Goal: Transaction & Acquisition: Purchase product/service

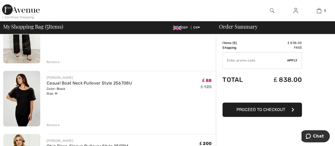
scroll to position [132, 0]
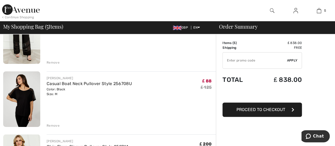
click at [27, 89] on img at bounding box center [21, 99] width 37 height 56
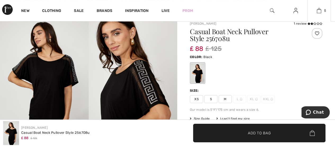
scroll to position [26, 0]
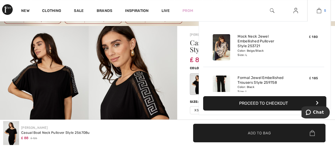
click at [319, 9] on img at bounding box center [319, 10] width 5 height 6
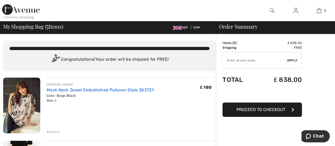
click at [104, 89] on link "Mock Neck Jewel Embellished Pullover Style 253721" at bounding box center [100, 89] width 107 height 5
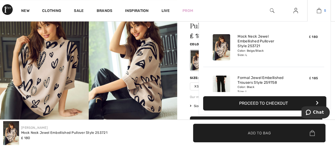
click at [322, 9] on link "5" at bounding box center [319, 10] width 23 height 6
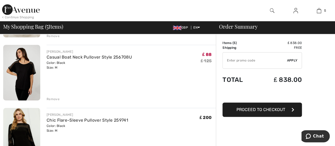
scroll to position [185, 0]
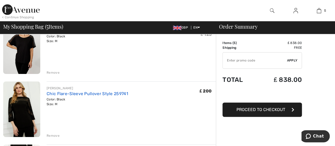
click at [60, 94] on link "Chic Flare-Sleeve Pullover Style 259741" at bounding box center [88, 93] width 82 height 5
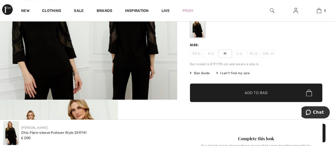
scroll to position [106, 0]
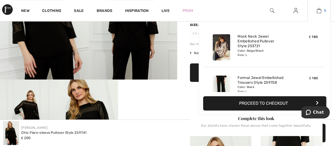
click at [320, 11] on img at bounding box center [319, 10] width 5 height 6
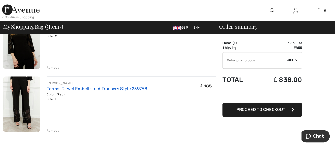
scroll to position [265, 0]
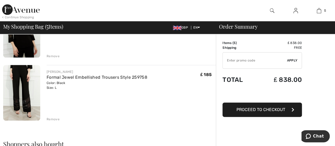
click at [54, 119] on div "Remove" at bounding box center [53, 119] width 13 height 5
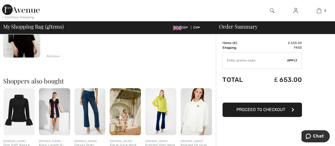
scroll to position [291, 0]
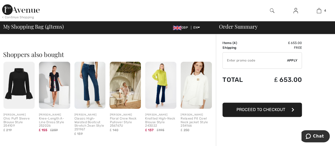
click at [164, 78] on img at bounding box center [160, 85] width 31 height 47
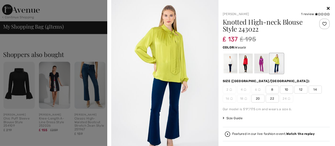
scroll to position [0, 0]
click at [327, 8] on icon at bounding box center [328, 8] width 3 height 4
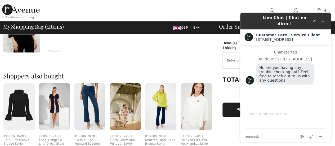
scroll to position [265, 0]
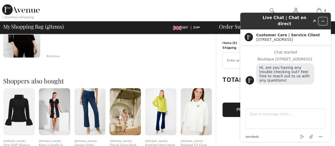
click at [324, 20] on icon "Minimize widget" at bounding box center [323, 21] width 4 height 4
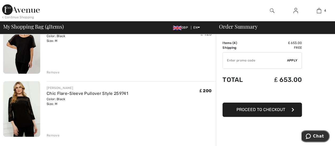
scroll to position [212, 0]
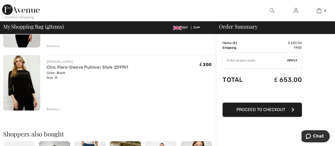
click at [51, 108] on div "Remove" at bounding box center [53, 109] width 13 height 5
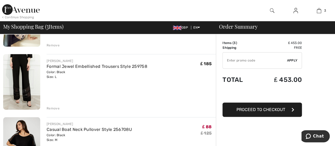
scroll to position [79, 0]
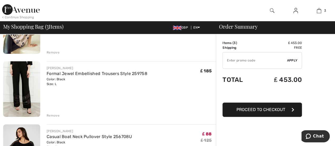
click at [49, 114] on div "Remove" at bounding box center [53, 115] width 13 height 5
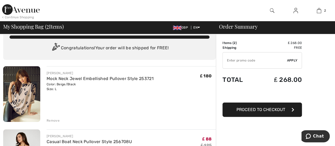
scroll to position [0, 0]
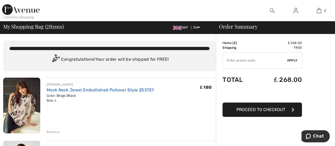
click at [96, 89] on link "Mock Neck Jewel Embellished Pullover Style 253721" at bounding box center [100, 89] width 107 height 5
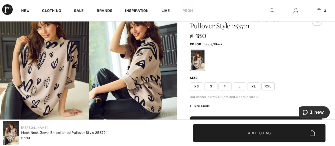
scroll to position [79, 0]
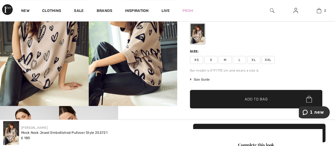
click at [193, 79] on span "Size Guide" at bounding box center [200, 79] width 20 height 5
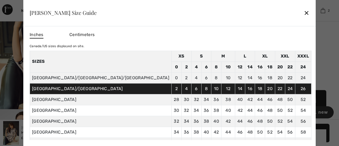
click at [304, 14] on div "✕" at bounding box center [307, 12] width 6 height 11
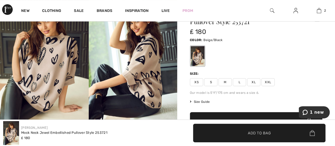
scroll to position [0, 0]
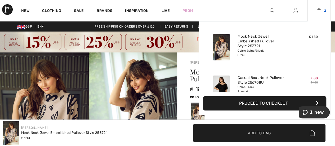
click at [320, 11] on img at bounding box center [319, 10] width 5 height 6
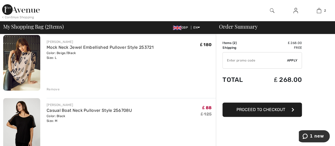
scroll to position [106, 0]
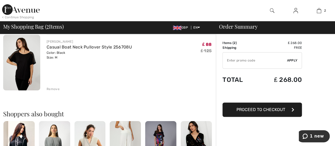
click at [30, 59] on img at bounding box center [21, 63] width 37 height 56
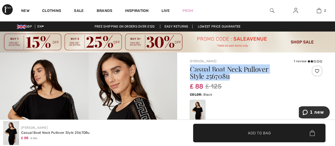
drag, startPoint x: 190, startPoint y: 68, endPoint x: 237, endPoint y: 75, distance: 47.4
click at [237, 75] on h1 "Casual Boat Neck Pullover Style 256708u" at bounding box center [245, 73] width 110 height 14
copy h1 "Casual Boat Neck Pullover Style 256708u"
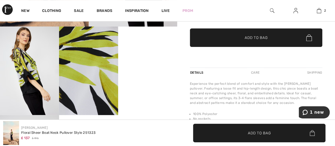
scroll to position [185, 0]
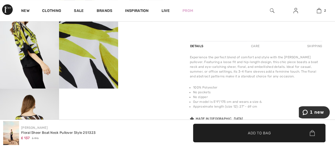
click at [257, 131] on span "Add to Bag" at bounding box center [259, 133] width 23 height 6
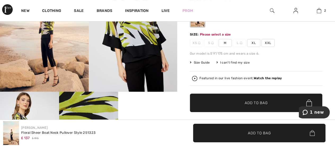
scroll to position [83, 0]
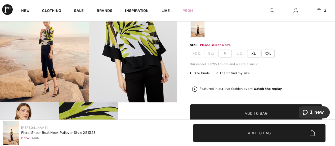
click at [225, 54] on span "M" at bounding box center [225, 54] width 13 height 8
click at [251, 112] on span "Add to Bag" at bounding box center [256, 114] width 23 height 6
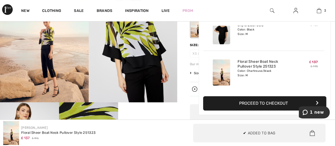
scroll to position [0, 0]
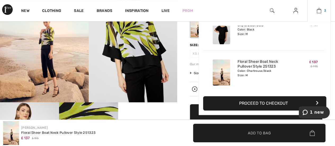
click at [319, 10] on img at bounding box center [319, 10] width 5 height 6
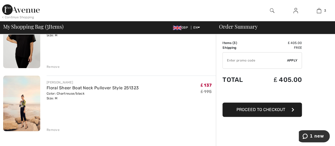
scroll to position [132, 0]
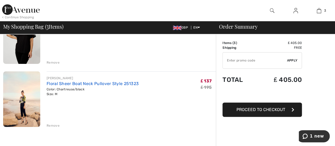
click at [48, 83] on link "Floral Sheer Boat Neck Pullover Style 251323" at bounding box center [93, 83] width 92 height 5
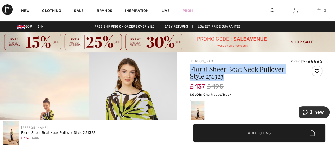
drag, startPoint x: 192, startPoint y: 70, endPoint x: 233, endPoint y: 78, distance: 41.6
click at [233, 78] on h1 "Floral Sheer Boat Neck Pullover Style 251323" at bounding box center [245, 73] width 110 height 14
copy h1 "Floral Sheer Boat Neck Pullover Style 251323"
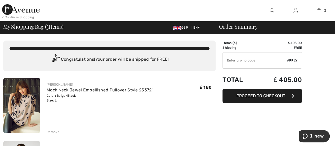
click at [5, 16] on div "< Continue Shopping" at bounding box center [18, 17] width 32 height 5
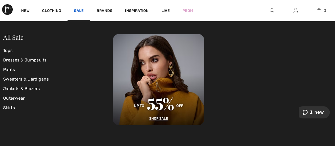
click at [80, 10] on link "Sale" at bounding box center [79, 11] width 10 height 6
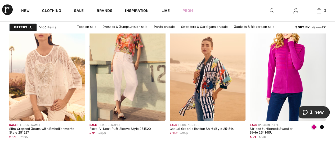
scroll to position [397, 0]
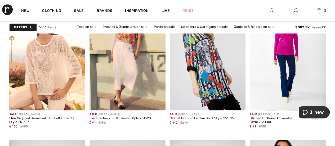
click at [214, 67] on img at bounding box center [208, 53] width 76 height 114
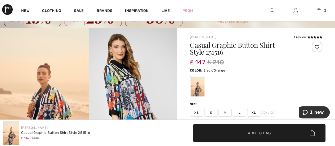
scroll to position [53, 0]
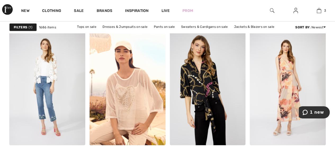
scroll to position [874, 0]
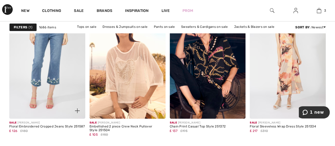
click at [46, 77] on img at bounding box center [47, 62] width 76 height 114
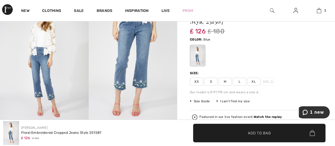
scroll to position [53, 0]
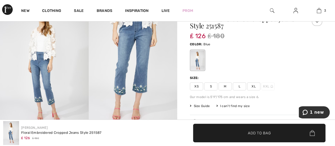
click at [199, 106] on span "Size Guide" at bounding box center [200, 106] width 20 height 5
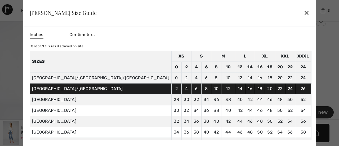
click at [304, 12] on div "✕" at bounding box center [307, 12] width 6 height 11
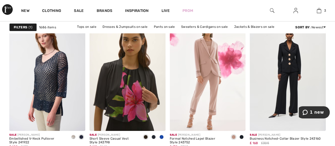
scroll to position [1907, 0]
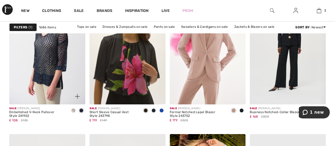
click at [73, 110] on span at bounding box center [73, 110] width 4 height 4
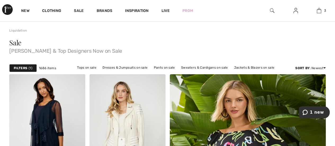
scroll to position [0, 0]
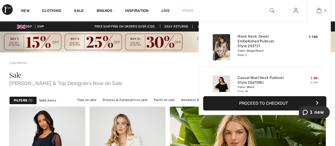
click at [319, 10] on img at bounding box center [319, 10] width 5 height 6
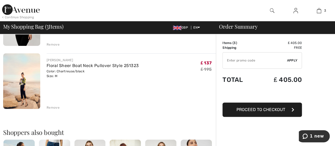
scroll to position [159, 0]
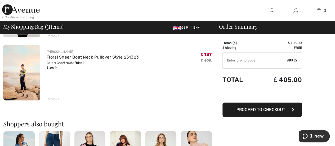
click at [53, 99] on div "Remove" at bounding box center [53, 99] width 13 height 5
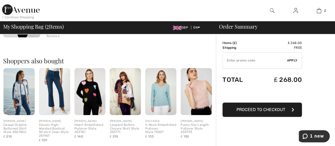
click at [15, 95] on img at bounding box center [18, 91] width 31 height 47
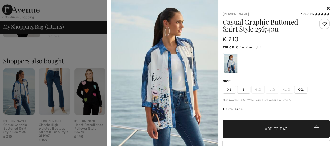
click at [327, 8] on icon at bounding box center [328, 8] width 3 height 4
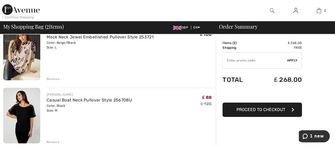
scroll to position [26, 0]
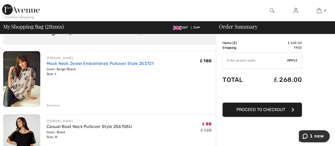
click at [50, 63] on link "Mock Neck Jewel Embellished Pullover Style 253721" at bounding box center [100, 63] width 107 height 5
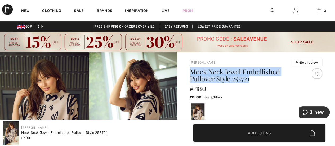
drag, startPoint x: 190, startPoint y: 72, endPoint x: 257, endPoint y: 81, distance: 68.2
click at [257, 81] on h1 "Mock Neck Jewel Embellished Pullover Style 253721" at bounding box center [245, 75] width 110 height 14
copy h1 "Mock Neck Jewel Embellished Pullover Style 253721"
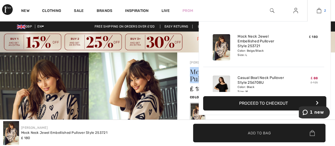
click at [321, 11] on link "2" at bounding box center [319, 10] width 23 height 6
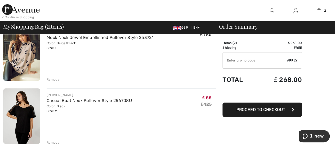
scroll to position [53, 0]
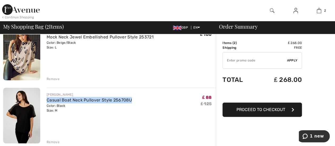
drag, startPoint x: 134, startPoint y: 99, endPoint x: 45, endPoint y: 103, distance: 88.8
click at [45, 103] on div "[PERSON_NAME] Casual Boat Neck Pullover Style 256708U Color: Black Size: M Fina…" at bounding box center [128, 116] width 176 height 57
copy link "Casual Boat Neck Pullover Style 256708U"
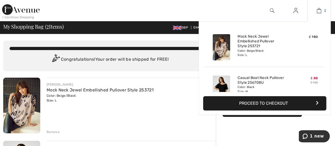
click at [321, 10] on img at bounding box center [319, 10] width 5 height 6
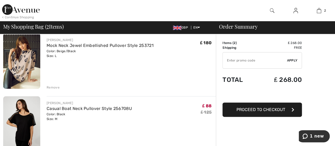
scroll to position [53, 0]
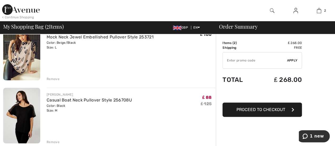
click at [52, 78] on div "Remove" at bounding box center [53, 79] width 13 height 5
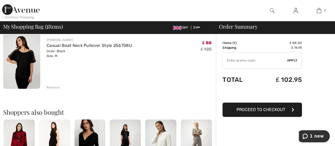
scroll to position [42, 0]
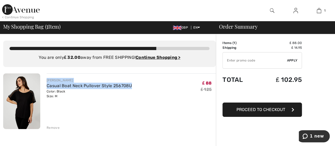
drag, startPoint x: 47, startPoint y: 79, endPoint x: 132, endPoint y: 84, distance: 85.4
click at [132, 84] on div "[PERSON_NAME] Casual Boat Neck Pullover Style 256708U Color: Black Size: M Fina…" at bounding box center [131, 88] width 169 height 21
copy div "[PERSON_NAME] Casual Boat Neck Pullover Style 256708U"
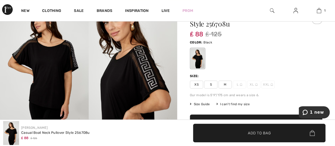
scroll to position [53, 0]
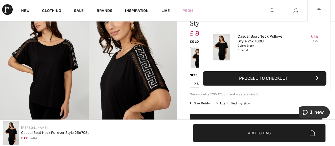
click at [319, 12] on img at bounding box center [319, 10] width 5 height 6
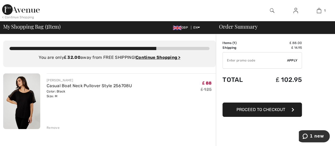
click at [272, 11] on img at bounding box center [272, 10] width 5 height 6
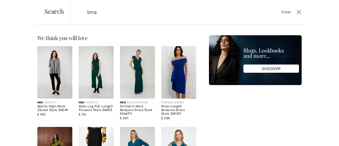
type input "lime"
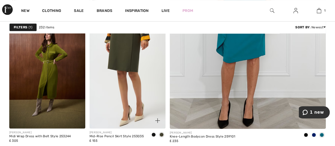
scroll to position [238, 0]
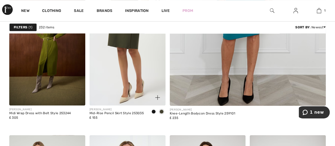
click at [131, 79] on img at bounding box center [128, 49] width 76 height 114
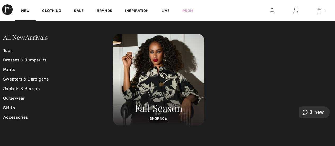
click at [272, 11] on img at bounding box center [272, 10] width 5 height 6
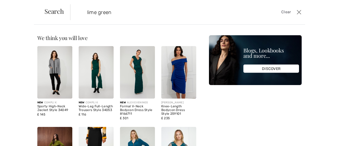
type input "lime green"
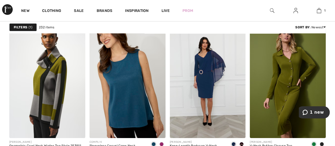
scroll to position [954, 0]
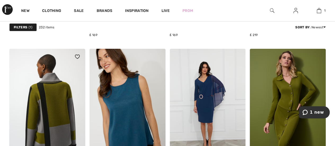
click at [55, 114] on img at bounding box center [47, 106] width 76 height 114
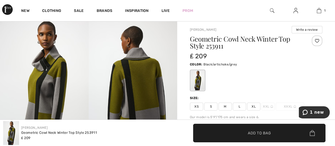
scroll to position [53, 0]
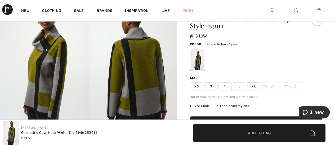
click at [237, 85] on span "L" at bounding box center [239, 86] width 13 height 8
click at [257, 134] on span "Add to Bag" at bounding box center [259, 133] width 23 height 6
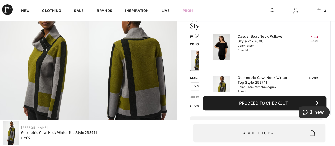
scroll to position [16, 0]
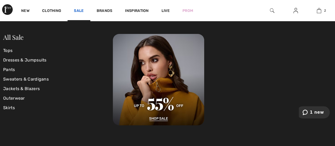
click at [77, 10] on link "Sale" at bounding box center [79, 11] width 10 height 6
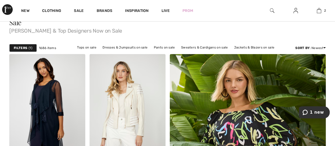
scroll to position [53, 0]
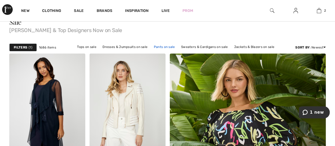
click at [165, 46] on link "Pants on sale" at bounding box center [164, 46] width 26 height 7
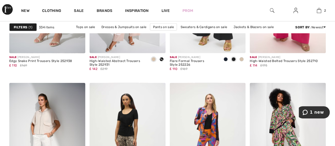
scroll to position [1616, 0]
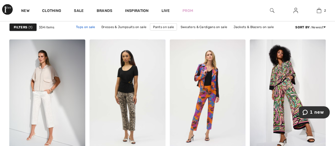
click at [88, 27] on link "Tops on sale" at bounding box center [85, 27] width 25 height 7
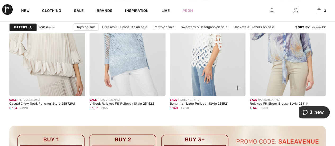
scroll to position [1007, 0]
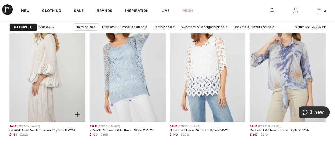
click at [50, 94] on img at bounding box center [47, 65] width 76 height 114
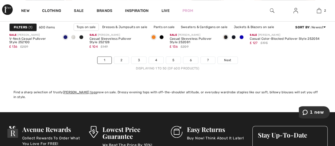
scroll to position [2199, 0]
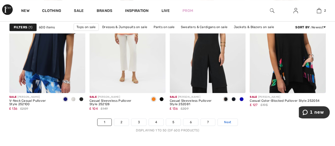
click at [230, 120] on span "Next" at bounding box center [227, 122] width 7 height 5
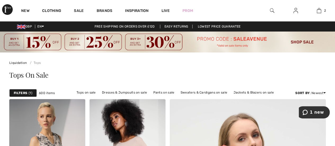
click at [272, 10] on img at bounding box center [272, 10] width 5 height 6
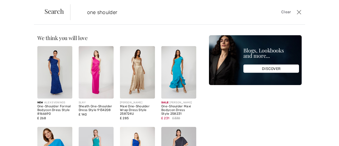
type input "one shoulder"
click at [310, 32] on div "Sorry, no results found for " " Some helpful tips for your search: Double check…" at bounding box center [169, 85] width 339 height 121
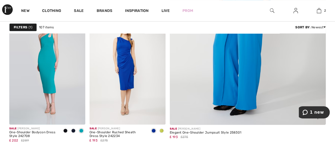
scroll to position [212, 0]
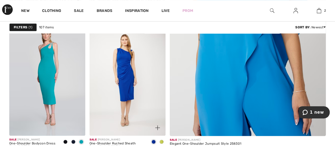
click at [162, 141] on span at bounding box center [161, 142] width 4 height 4
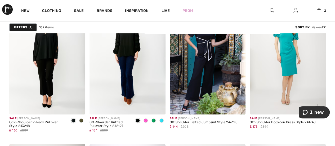
scroll to position [1854, 0]
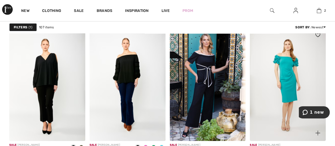
click at [288, 64] on img at bounding box center [288, 84] width 76 height 114
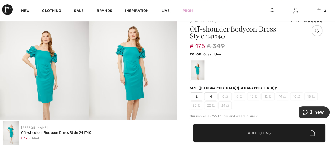
scroll to position [53, 0]
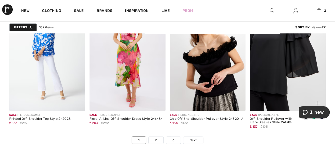
scroll to position [2225, 0]
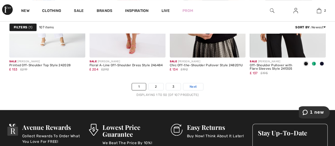
click at [188, 85] on link "Next" at bounding box center [193, 86] width 20 height 7
click at [156, 85] on link "2" at bounding box center [156, 86] width 15 height 7
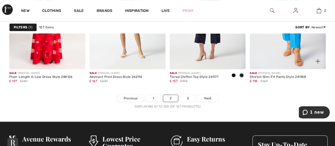
scroll to position [2225, 0]
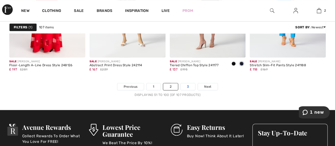
click at [188, 87] on link "3" at bounding box center [188, 86] width 15 height 7
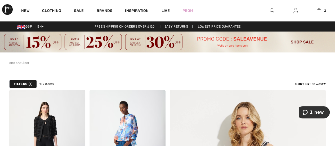
click at [270, 10] on img at bounding box center [272, 10] width 5 height 6
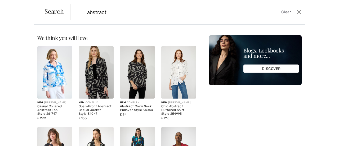
type input "abstract"
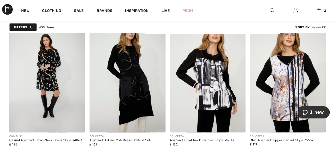
scroll to position [503, 0]
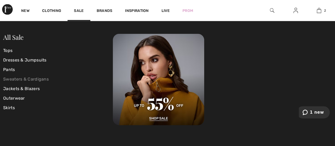
click at [39, 78] on link "Sweaters & Cardigans" at bounding box center [58, 79] width 110 height 10
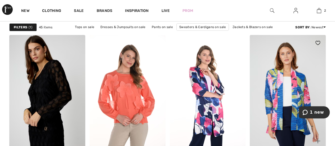
scroll to position [954, 0]
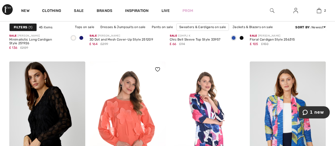
click at [121, 114] on img at bounding box center [128, 118] width 76 height 114
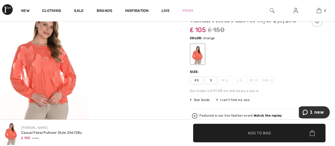
scroll to position [53, 0]
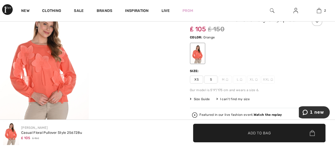
click at [40, 72] on img at bounding box center [44, 65] width 89 height 133
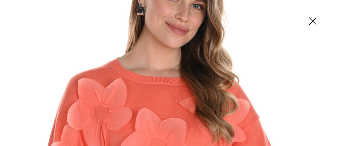
scroll to position [105, 0]
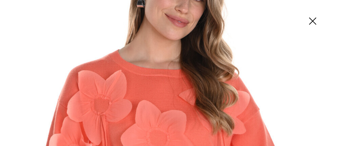
click at [314, 21] on img at bounding box center [312, 21] width 26 height 27
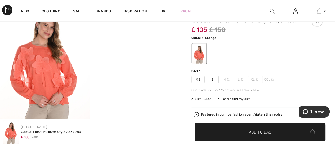
scroll to position [53, 0]
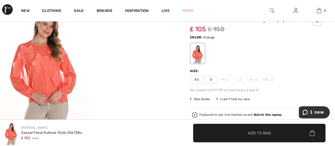
click at [200, 97] on span "Size Guide" at bounding box center [200, 99] width 20 height 5
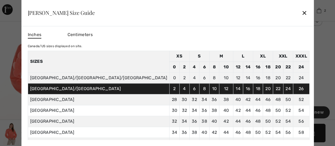
click at [302, 12] on div "✕" at bounding box center [305, 12] width 6 height 11
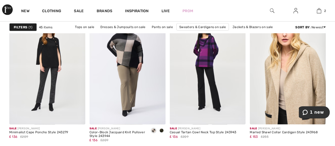
scroll to position [1510, 0]
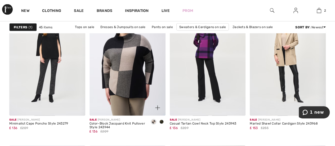
click at [134, 82] on img at bounding box center [128, 59] width 76 height 114
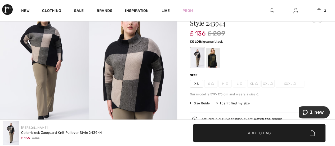
click at [211, 57] on div at bounding box center [213, 58] width 14 height 20
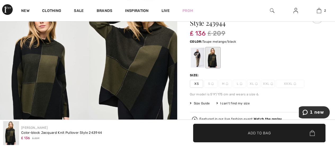
click at [197, 57] on div at bounding box center [198, 58] width 14 height 20
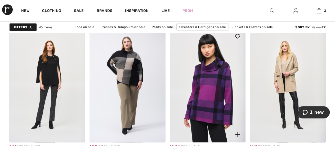
scroll to position [1510, 0]
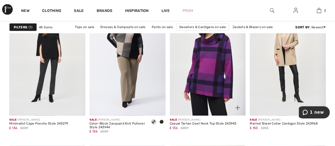
click at [206, 76] on img at bounding box center [208, 59] width 76 height 114
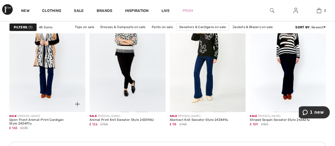
scroll to position [1669, 0]
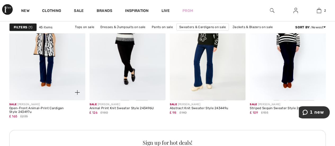
click at [55, 66] on img at bounding box center [47, 43] width 76 height 114
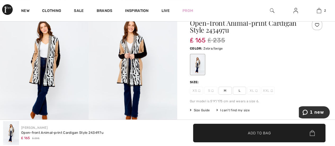
scroll to position [53, 0]
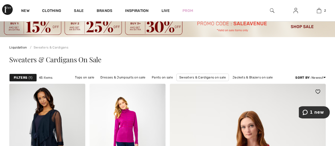
scroll to position [53, 0]
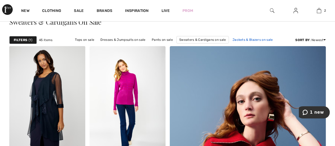
click at [245, 39] on link "Jackets & Blazers on sale" at bounding box center [253, 39] width 46 height 7
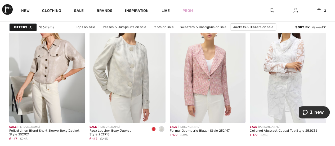
scroll to position [874, 0]
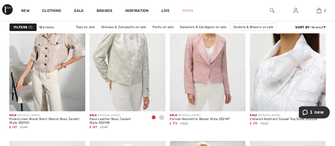
click at [304, 62] on img at bounding box center [288, 54] width 76 height 114
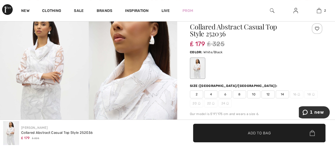
scroll to position [53, 0]
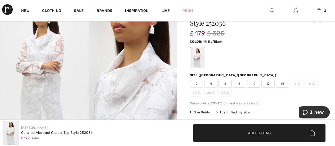
click at [36, 64] on img at bounding box center [44, 65] width 89 height 133
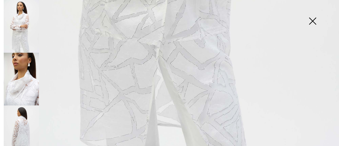
scroll to position [356, 0]
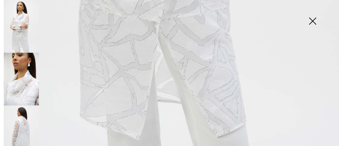
click at [315, 24] on img at bounding box center [312, 21] width 26 height 27
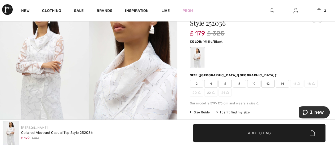
scroll to position [350, 0]
click at [283, 82] on span "14" at bounding box center [282, 84] width 13 height 8
click at [269, 132] on span "Add to Bag" at bounding box center [259, 133] width 23 height 6
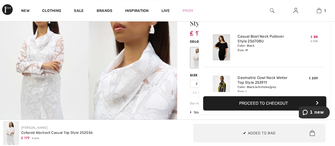
scroll to position [57, 0]
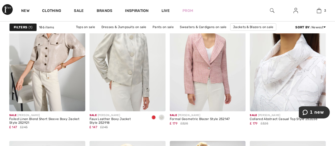
click at [290, 76] on img at bounding box center [288, 54] width 76 height 114
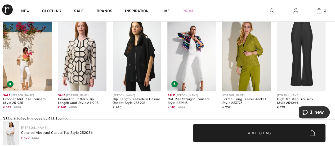
scroll to position [503, 0]
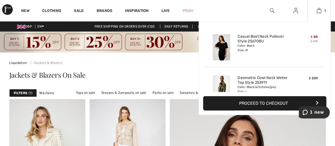
click at [320, 11] on img at bounding box center [319, 10] width 5 height 6
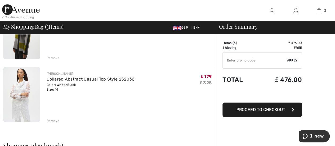
scroll to position [132, 0]
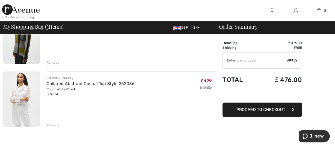
click at [18, 89] on img at bounding box center [21, 99] width 37 height 56
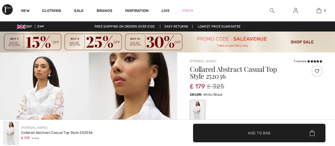
checkbox input "true"
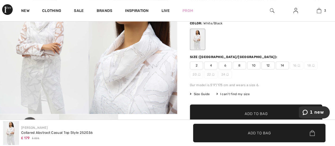
scroll to position [79, 0]
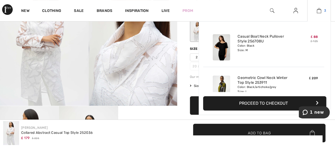
click at [319, 12] on img at bounding box center [319, 10] width 5 height 6
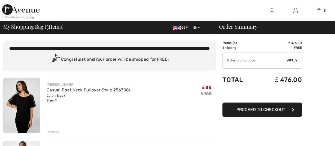
checkbox input "true"
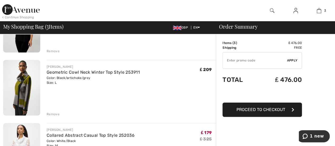
scroll to position [106, 0]
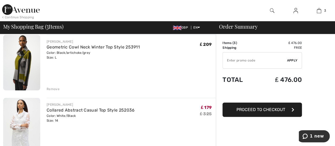
click at [49, 89] on div "Remove" at bounding box center [53, 89] width 13 height 5
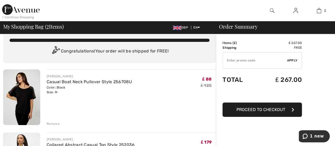
scroll to position [0, 0]
